Goal: Transaction & Acquisition: Purchase product/service

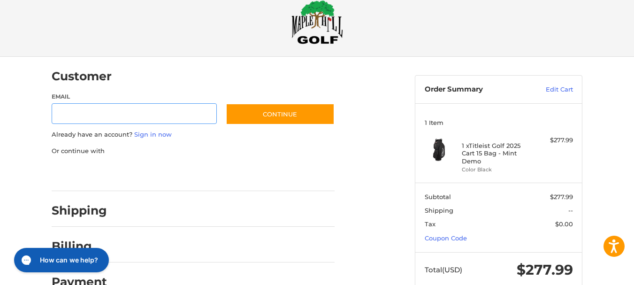
scroll to position [40, 0]
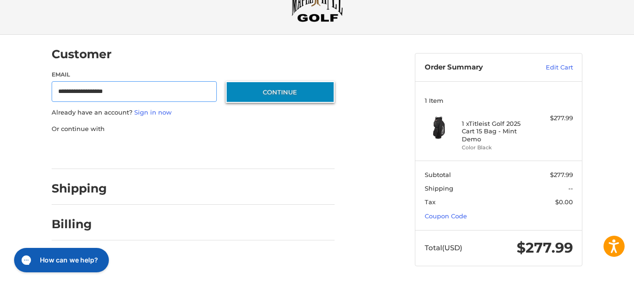
type input "**********"
click at [276, 93] on button "Continue" at bounding box center [280, 92] width 109 height 22
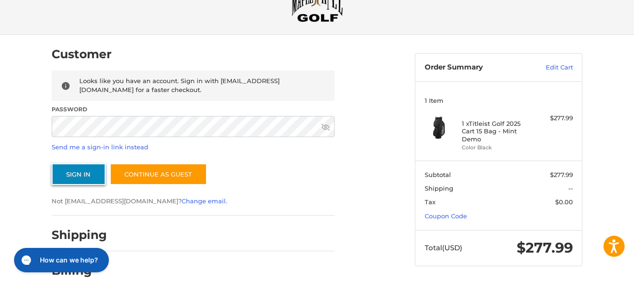
click at [71, 176] on button "Sign In" at bounding box center [79, 174] width 54 height 22
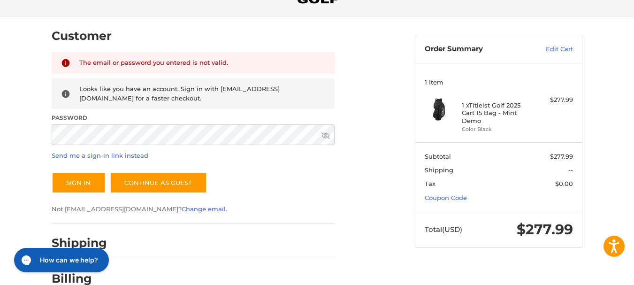
scroll to position [94, 0]
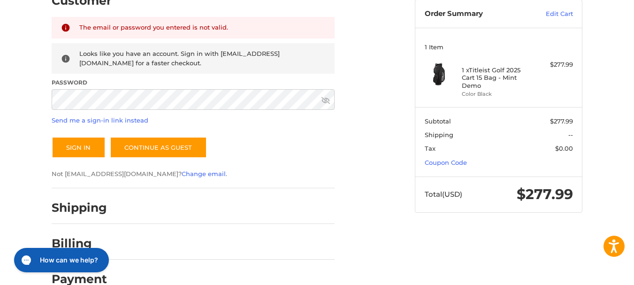
click at [323, 99] on icon at bounding box center [326, 100] width 8 height 7
click at [36, 99] on div "Customer Returning Customer The email or password you entered is not valid. Loo…" at bounding box center [317, 142] width 563 height 323
click at [182, 172] on link "Change email" at bounding box center [204, 174] width 44 height 8
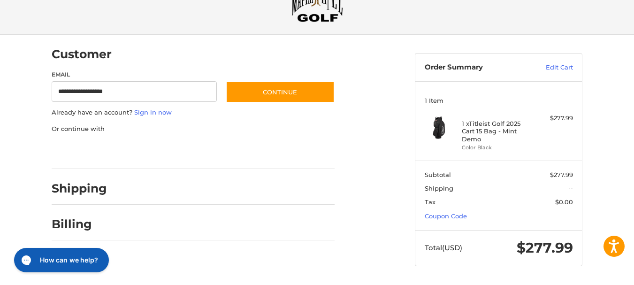
scroll to position [40, 0]
click at [62, 92] on input "**********" at bounding box center [134, 91] width 165 height 21
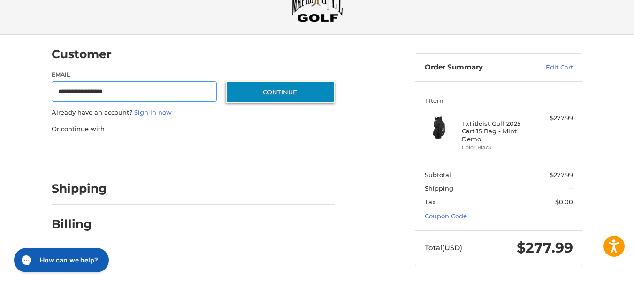
type input "**********"
click at [276, 92] on button "Continue" at bounding box center [280, 92] width 109 height 22
click at [259, 93] on button "Continue" at bounding box center [280, 92] width 109 height 22
click at [278, 89] on button "Continue" at bounding box center [280, 92] width 109 height 22
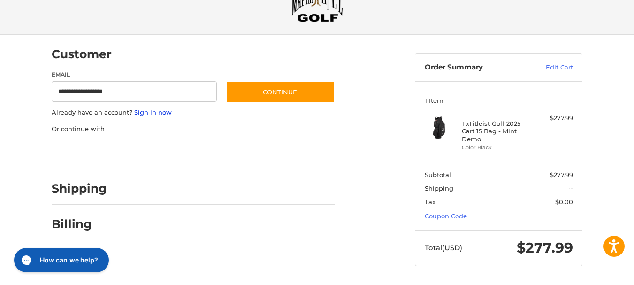
click at [155, 110] on link "Sign in now" at bounding box center [153, 112] width 38 height 8
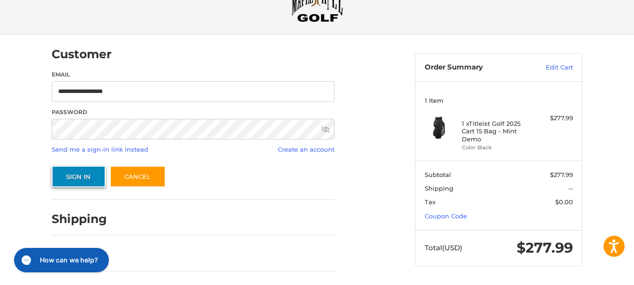
click at [85, 174] on button "Sign In" at bounding box center [79, 177] width 54 height 22
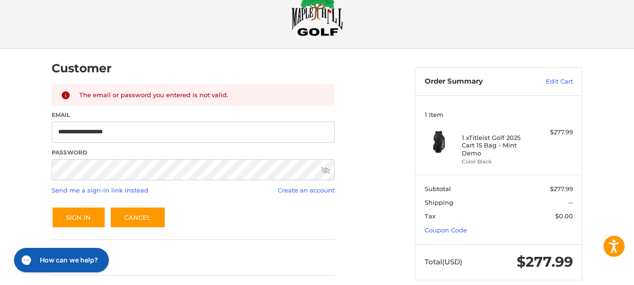
scroll to position [47, 0]
